Goal: Task Accomplishment & Management: Manage account settings

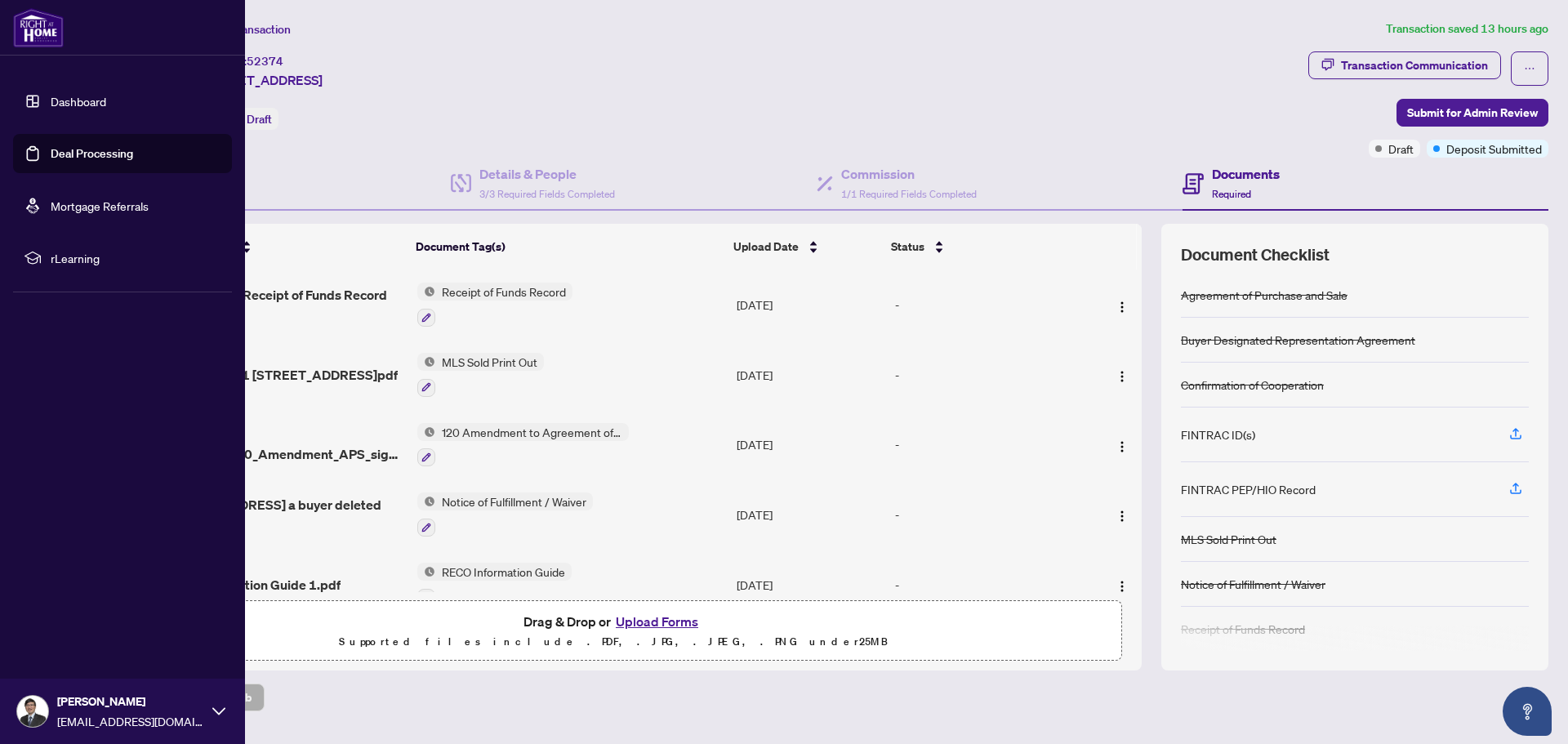
drag, startPoint x: 0, startPoint y: 0, endPoint x: 30, endPoint y: 106, distance: 110.2
click at [50, 106] on link "Dashboard" at bounding box center [78, 101] width 55 height 15
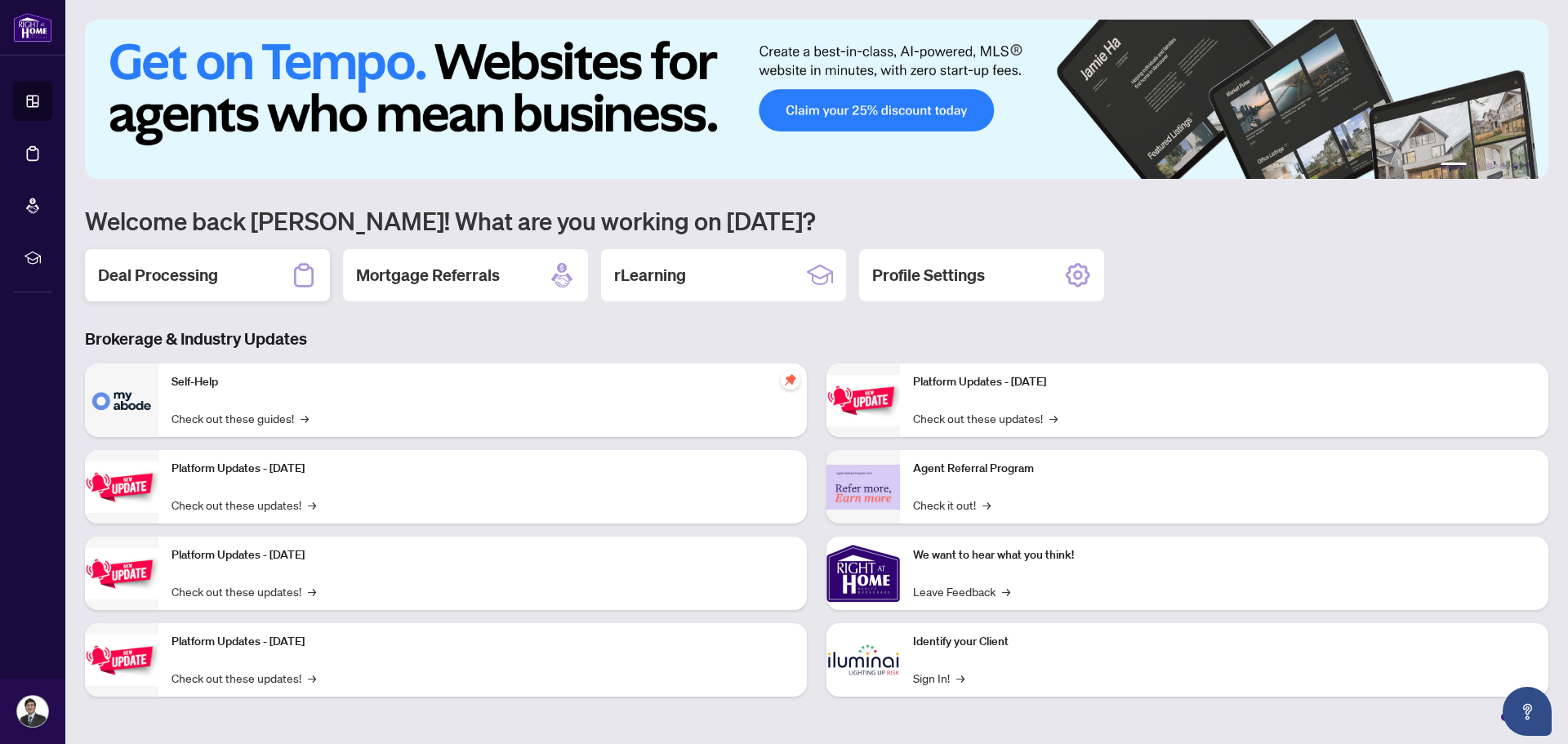
click at [247, 289] on div "Deal Processing" at bounding box center [207, 275] width 245 height 52
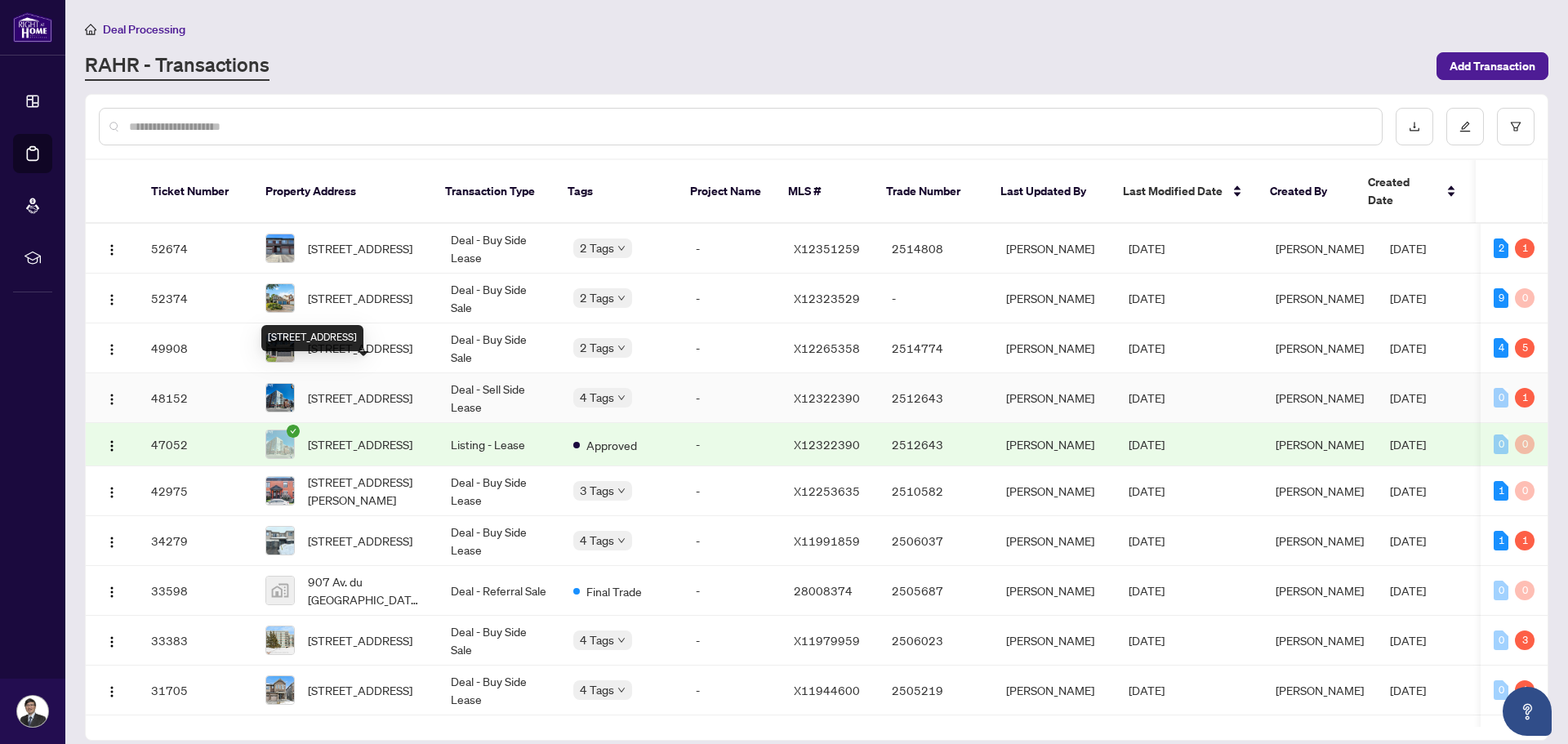
click at [393, 389] on span "[STREET_ADDRESS]" at bounding box center [360, 397] width 105 height 18
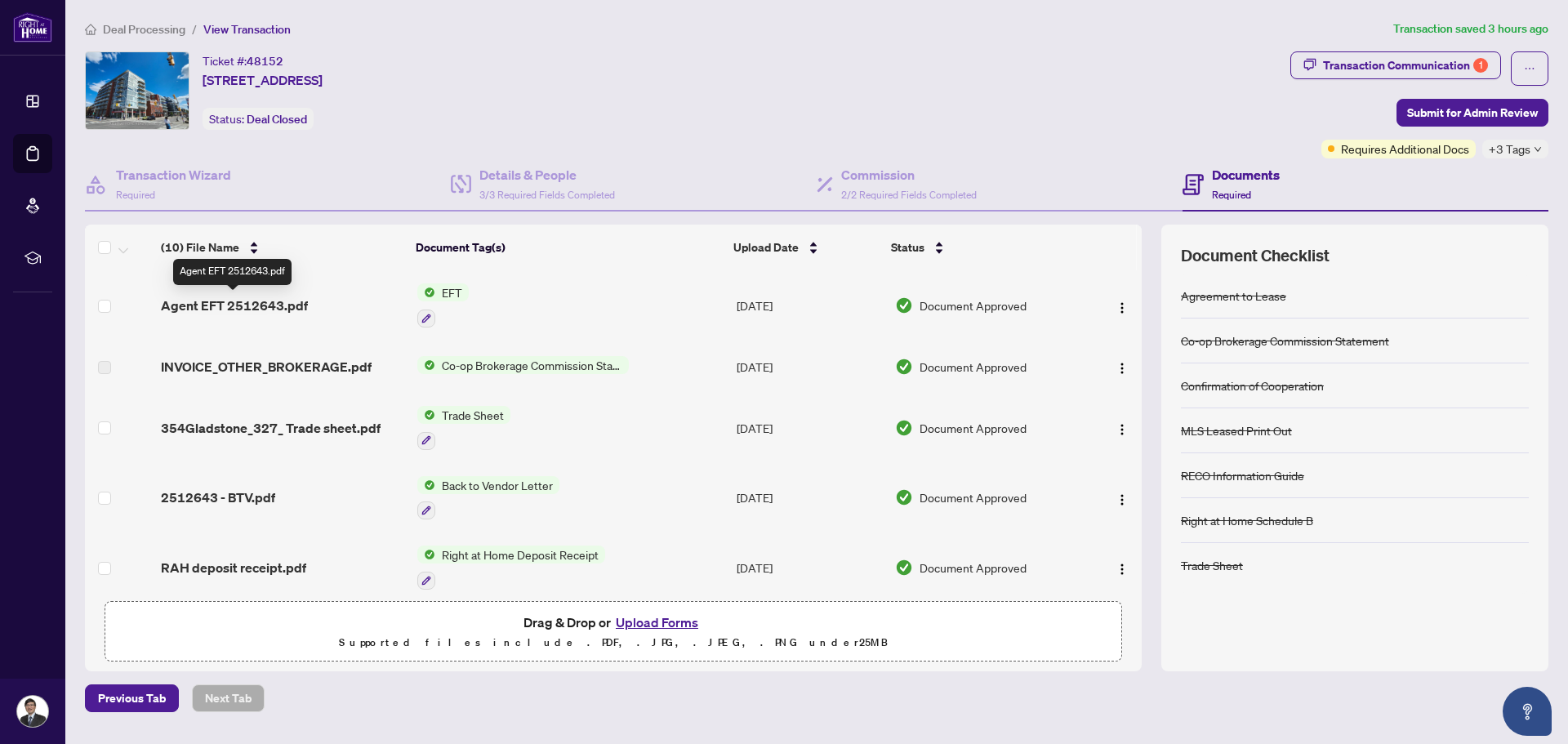
click at [291, 312] on span "Agent EFT 2512643.pdf" at bounding box center [235, 305] width 147 height 19
click at [311, 366] on span "INVOICE_OTHER_BROKERAGE.pdf" at bounding box center [266, 366] width 211 height 19
click at [1362, 68] on div "Transaction Communication 1" at bounding box center [1406, 65] width 165 height 26
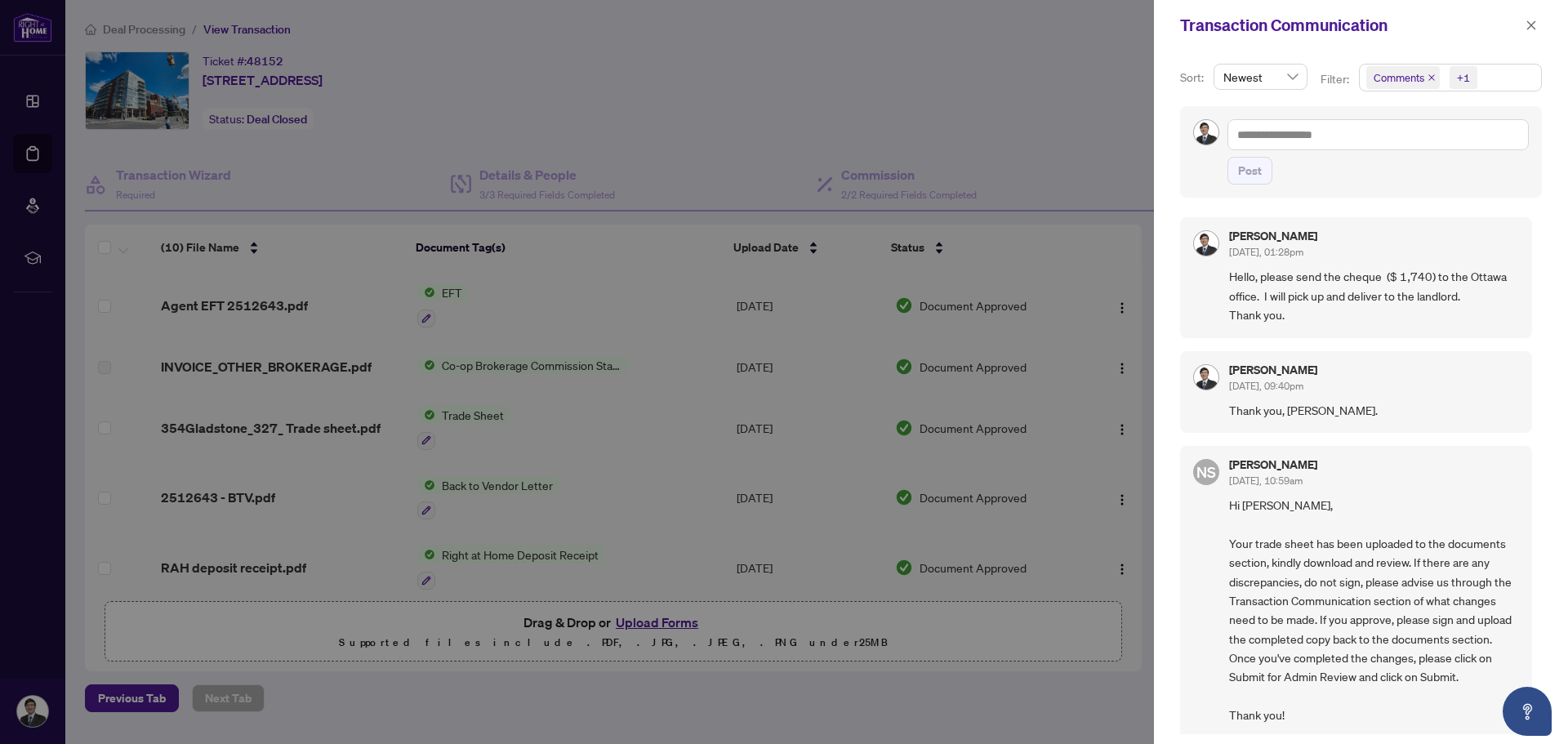
click at [983, 60] on div at bounding box center [784, 372] width 1568 height 744
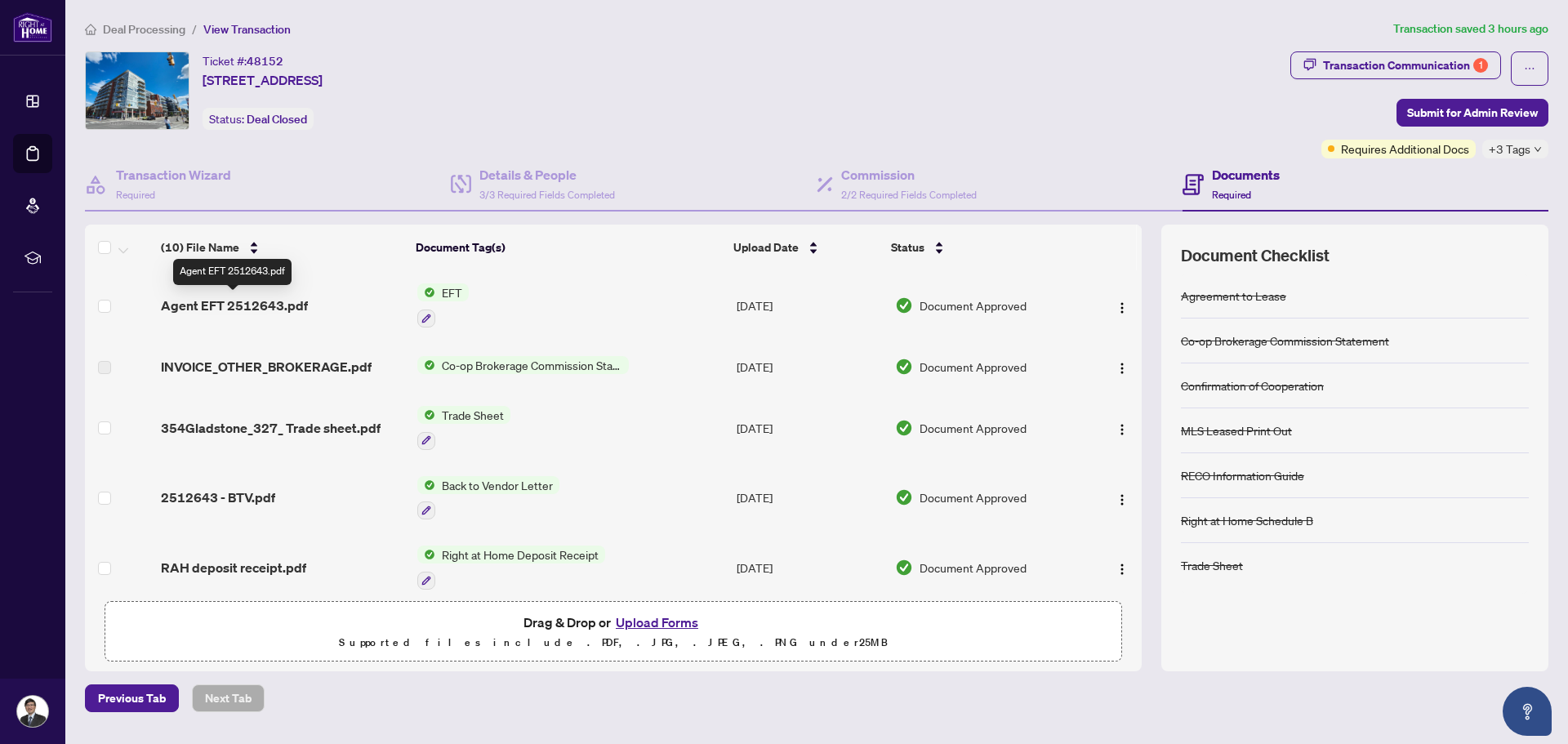
click at [302, 305] on span "Agent EFT 2512643.pdf" at bounding box center [235, 305] width 147 height 19
